Goal: Browse casually: Explore the website without a specific task or goal

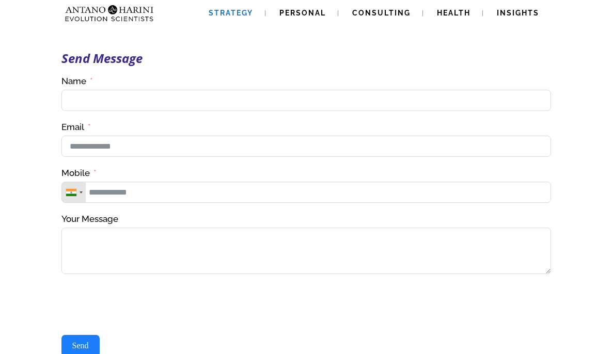
click at [230, 11] on span "Strategy" at bounding box center [231, 13] width 44 height 8
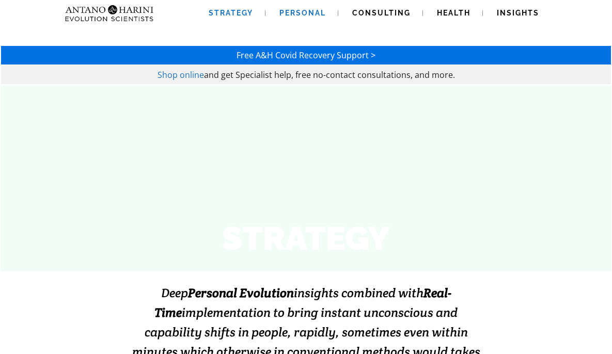
click at [303, 12] on span "Personal" at bounding box center [302, 13] width 46 height 8
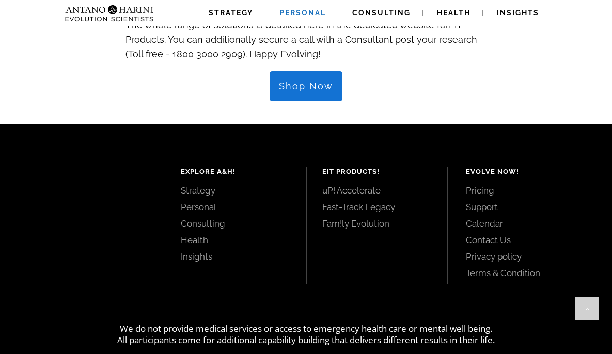
scroll to position [1218, 0]
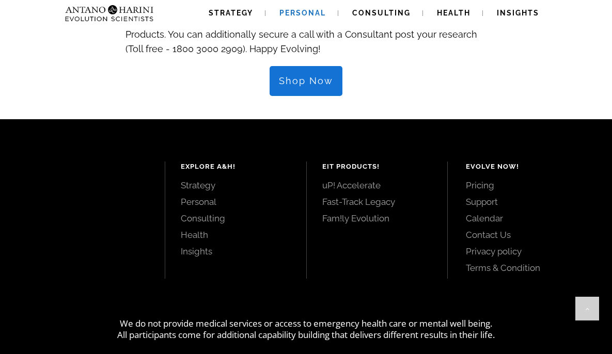
click at [310, 75] on span "Shop Now" at bounding box center [306, 80] width 54 height 11
